Goal: Understand process/instructions: Learn how to perform a task or action

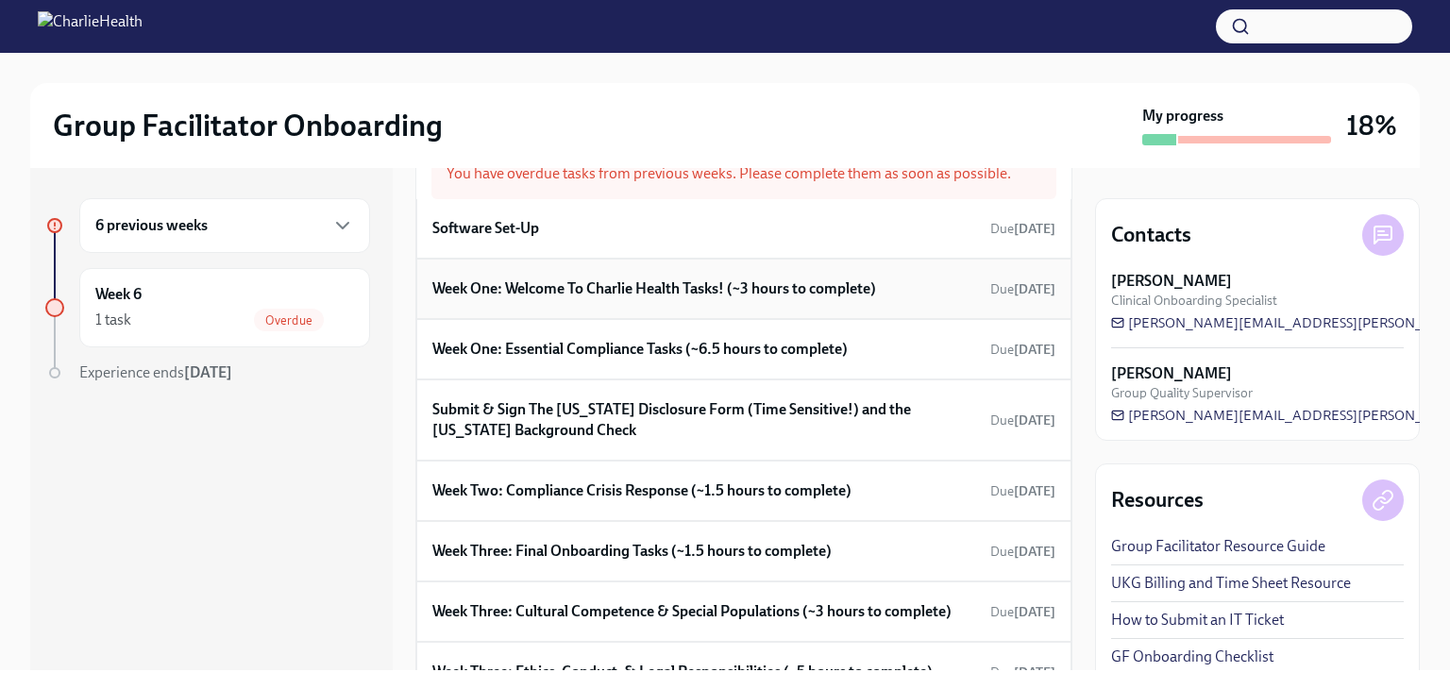
scroll to position [70, 0]
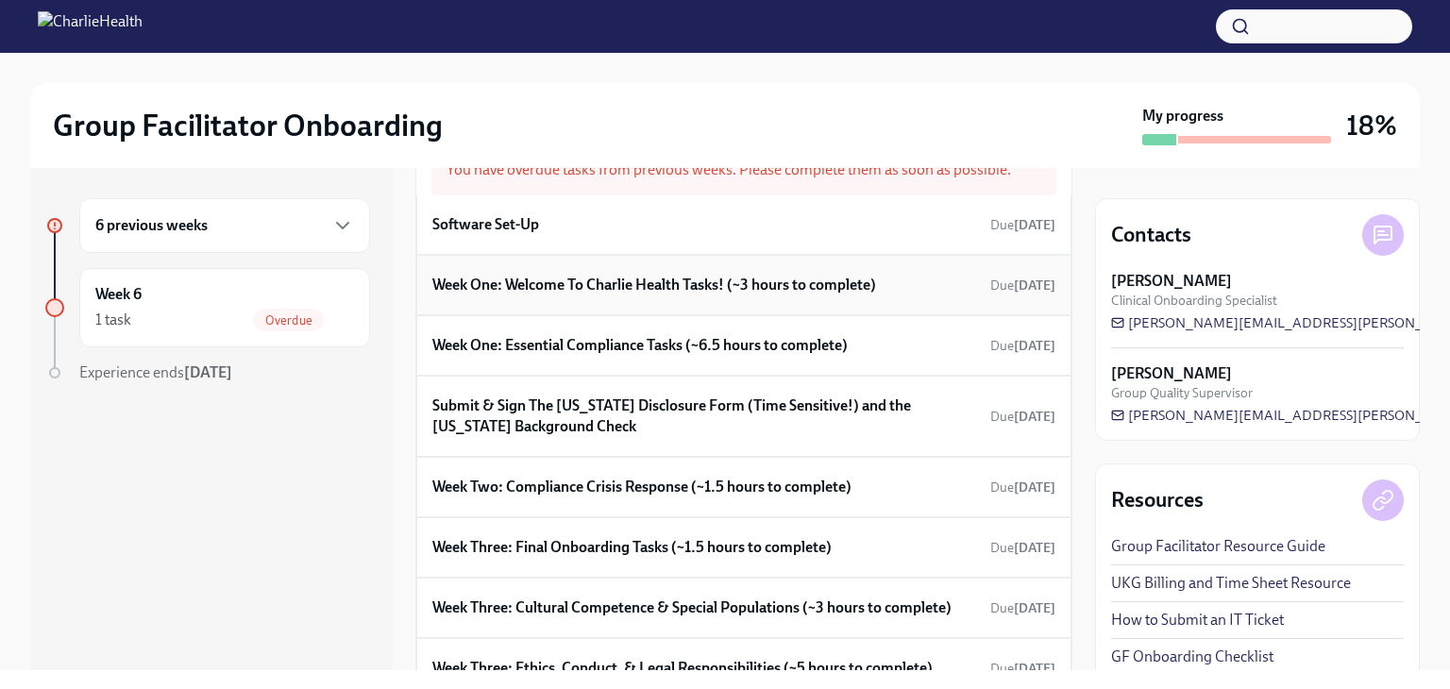
click at [492, 295] on div "Week One: Welcome To Charlie Health Tasks! (~3 hours to complete) Due [DATE]" at bounding box center [743, 285] width 623 height 28
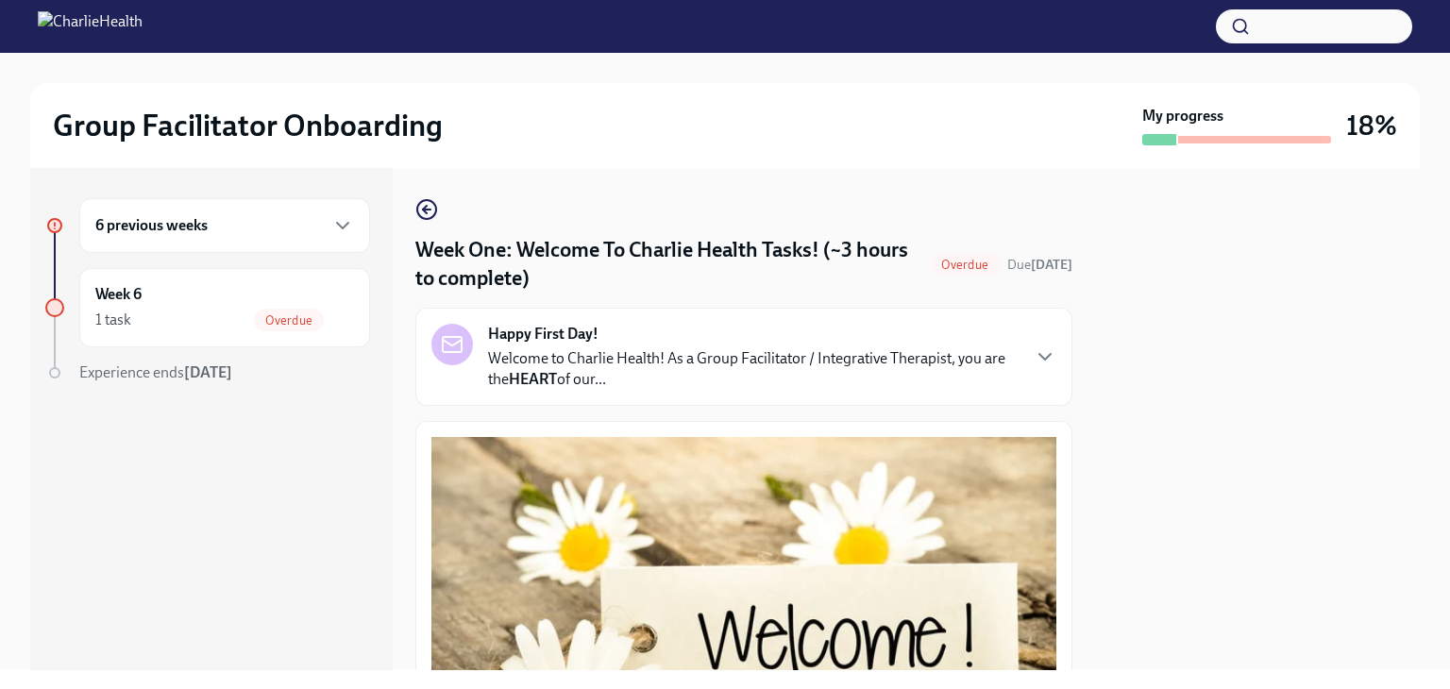
click at [762, 364] on p "Welcome to Charlie Health! As a Group Facilitator / Integrative Therapist, you …" at bounding box center [753, 369] width 531 height 42
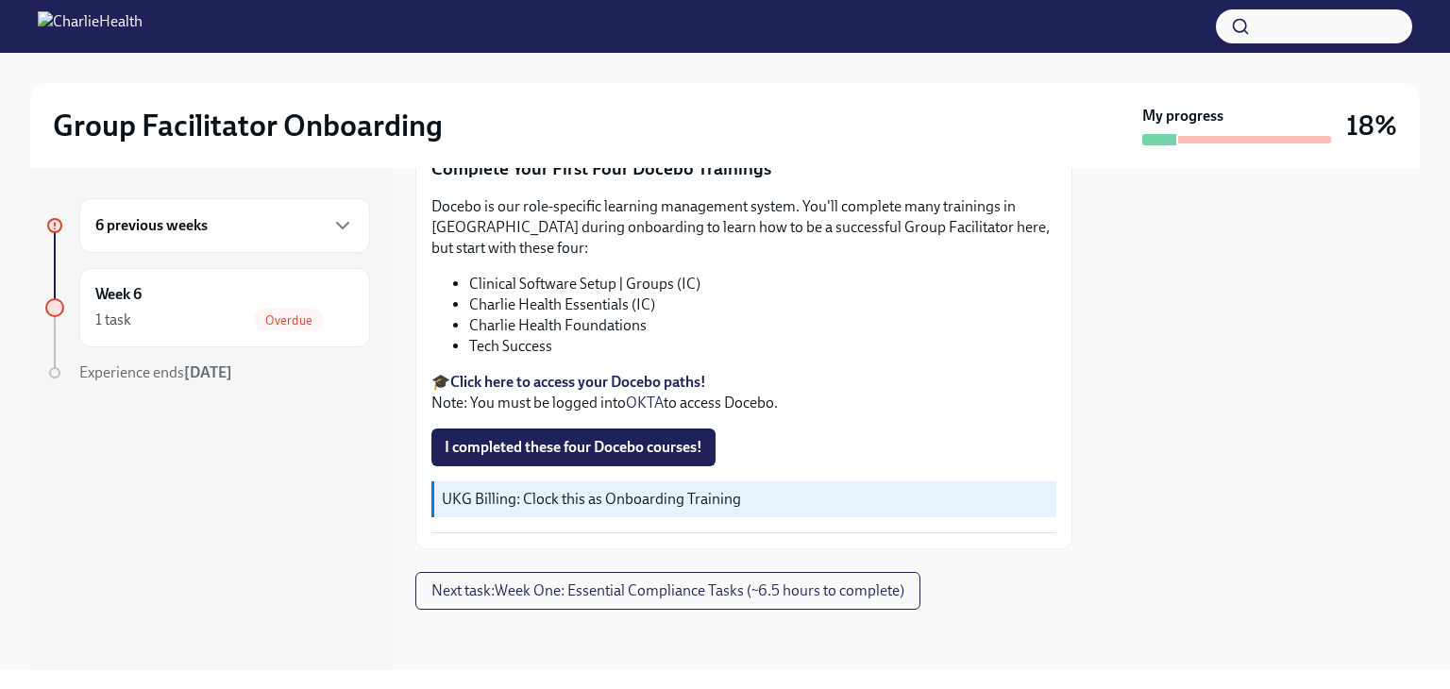
scroll to position [3323, 0]
click at [616, 592] on span "Next task : Week One: Essential Compliance Tasks (~6.5 hours to complete)" at bounding box center [668, 591] width 473 height 19
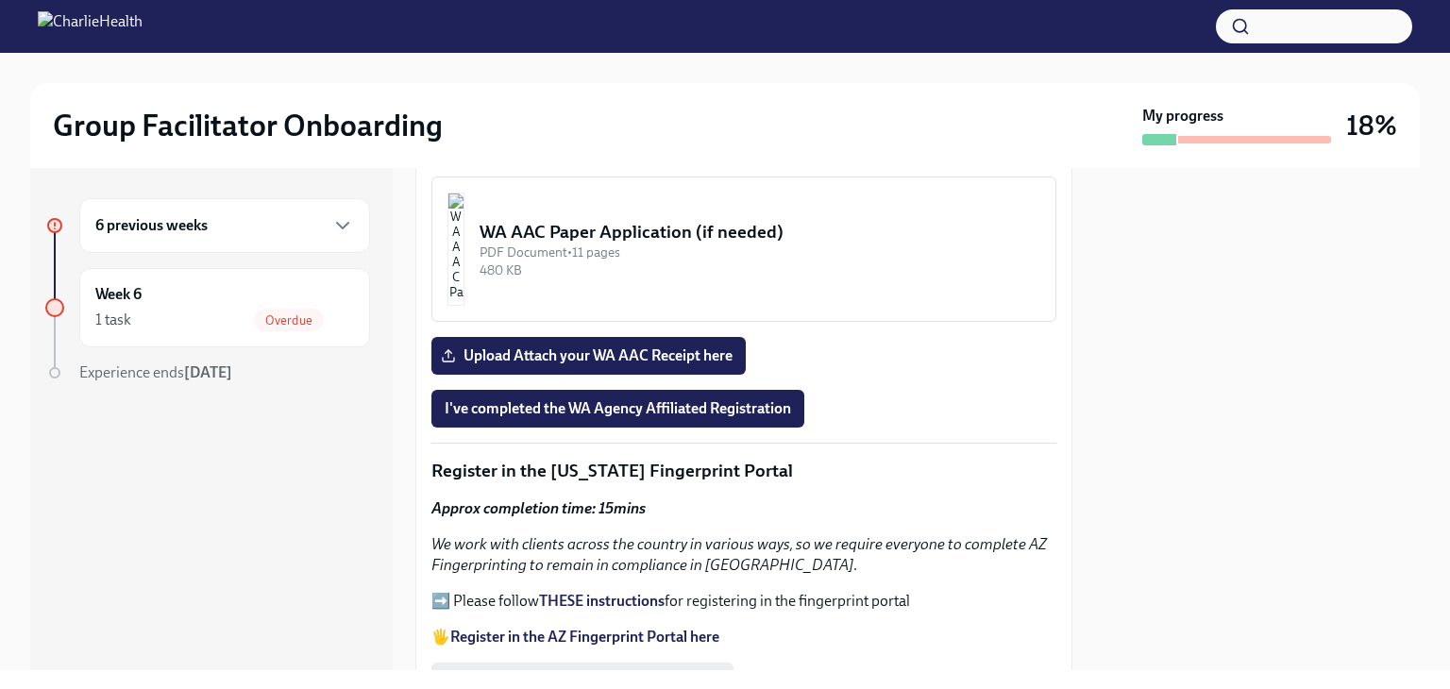
scroll to position [2483, 0]
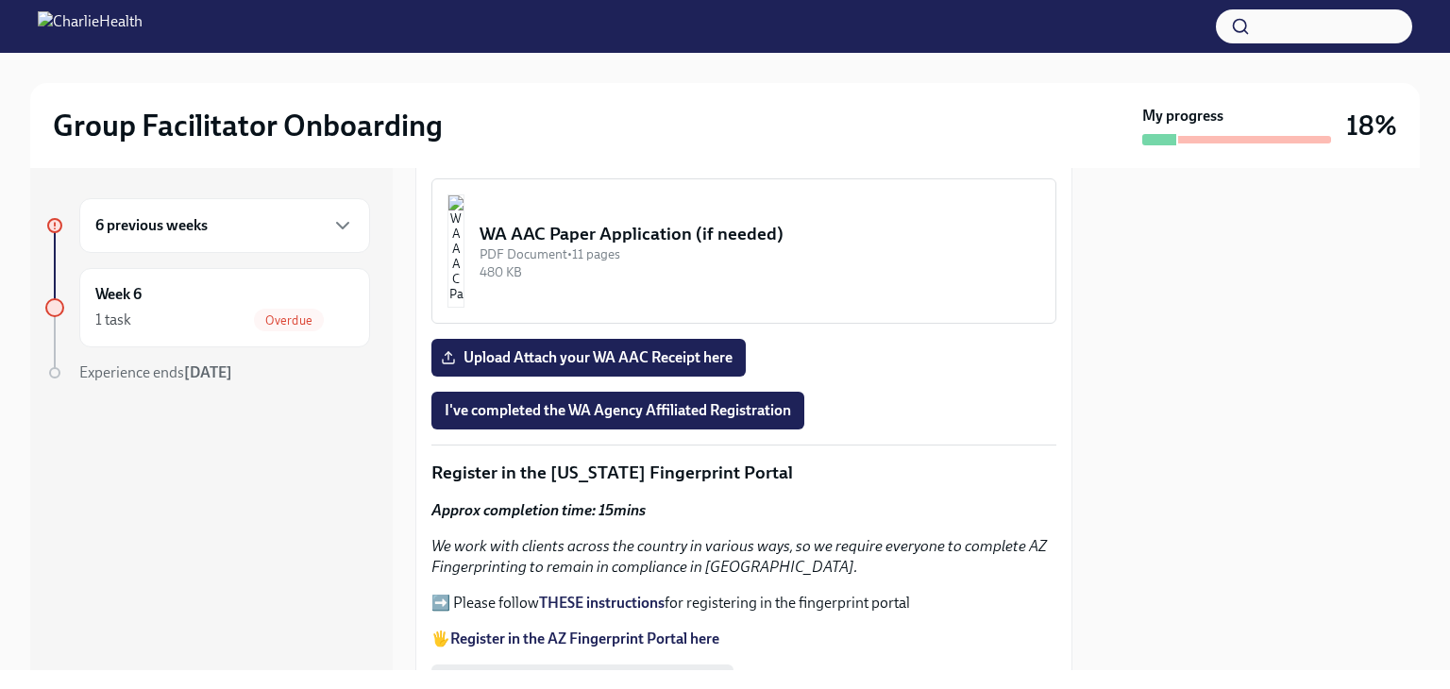
click at [465, 147] on img "button" at bounding box center [456, 90] width 17 height 113
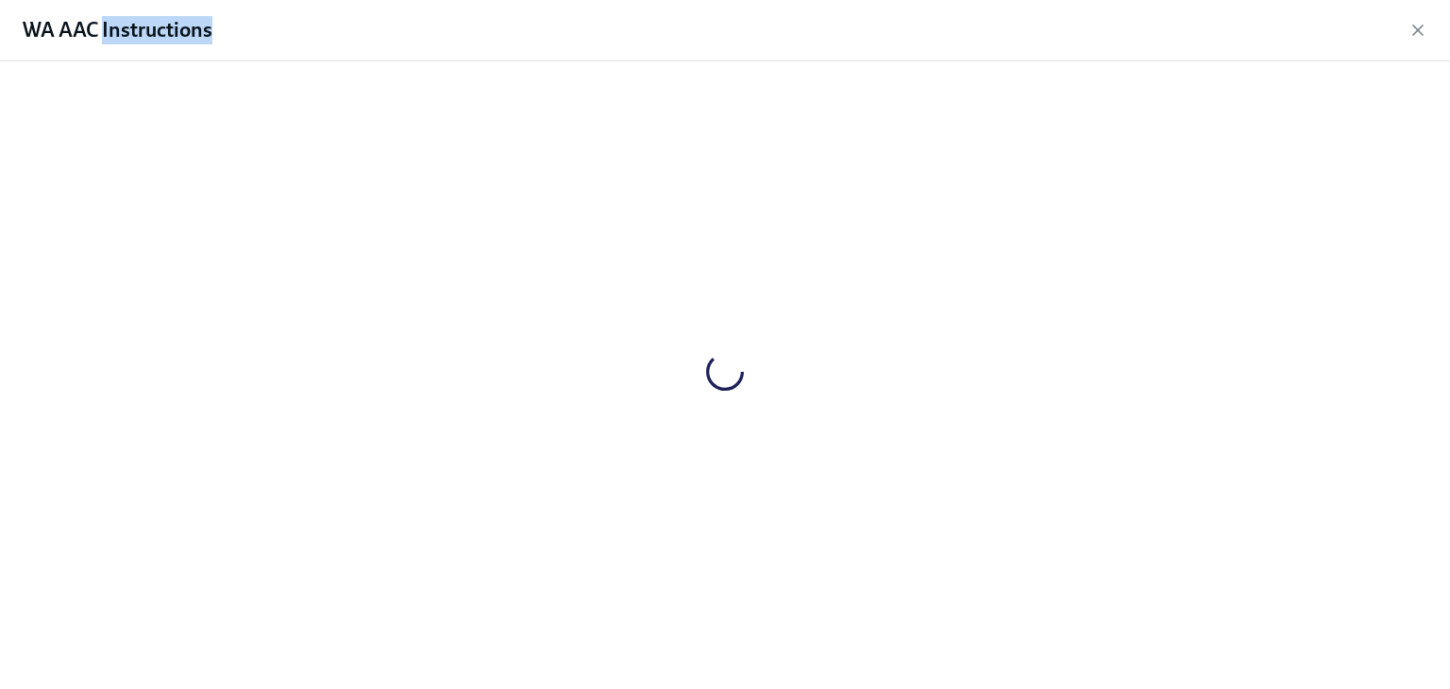
click at [504, 256] on div at bounding box center [725, 371] width 1390 height 590
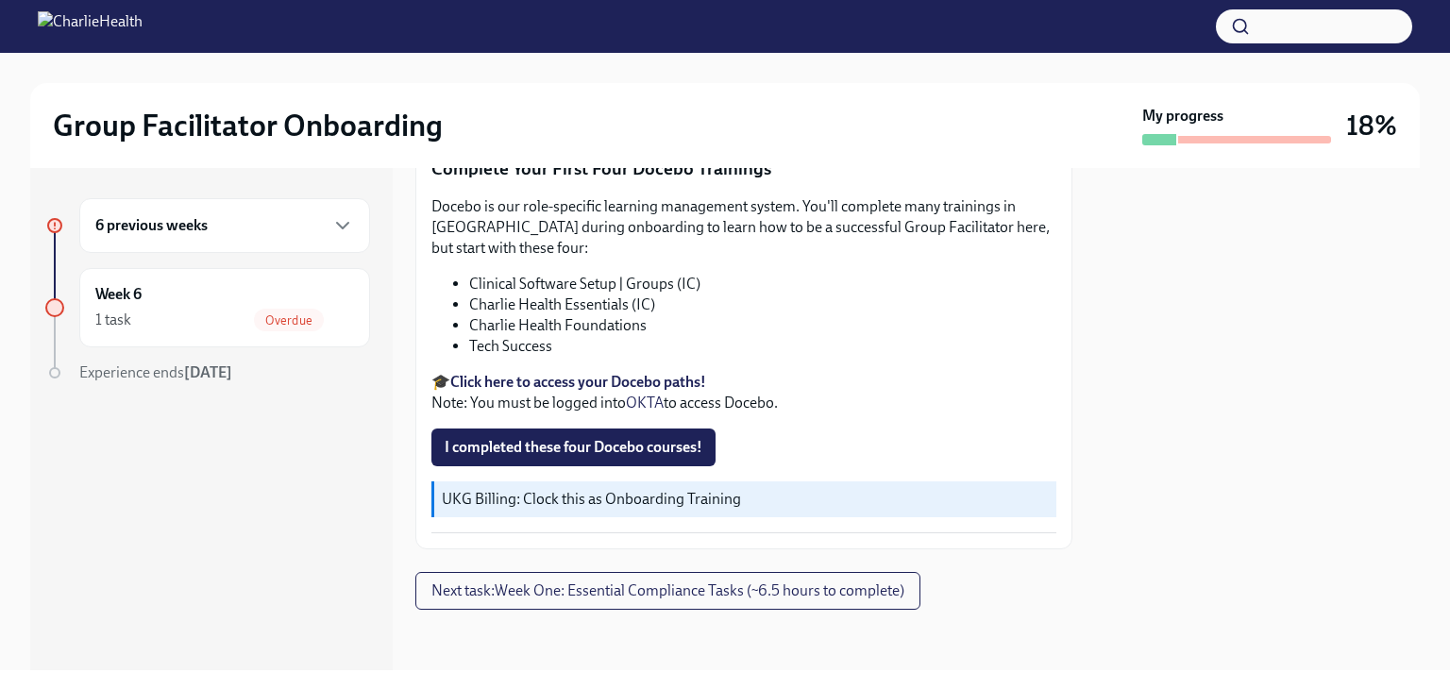
scroll to position [3323, 0]
click at [612, 380] on strong "Click here to access your Docebo paths!" at bounding box center [578, 382] width 256 height 18
